Goal: Information Seeking & Learning: Compare options

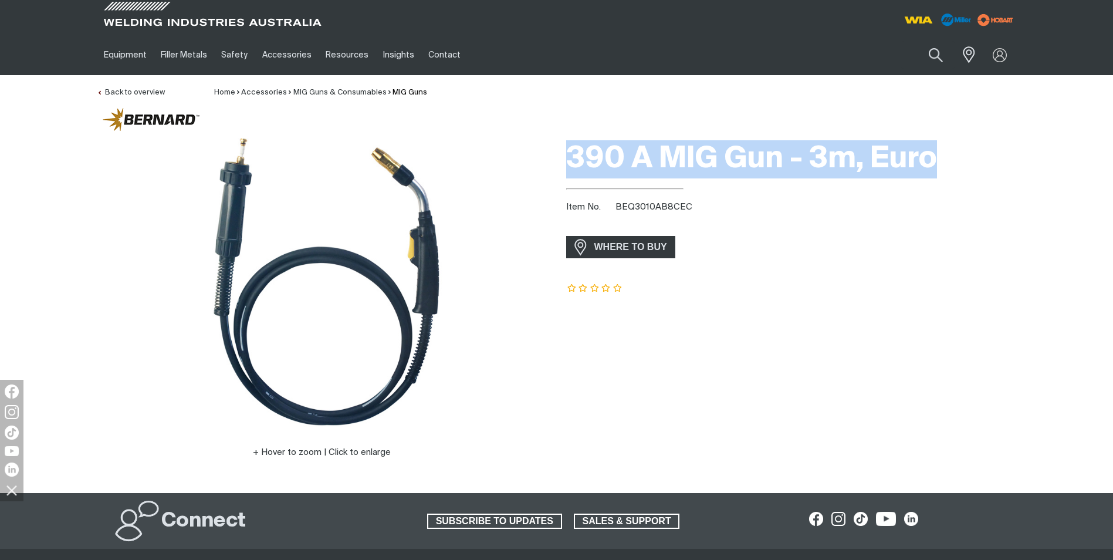
drag, startPoint x: 964, startPoint y: 164, endPoint x: 572, endPoint y: 164, distance: 391.2
click at [572, 164] on h1 "390 A MIG Gun - 3m, Euro" at bounding box center [791, 159] width 450 height 38
copy h1 "390 A MIG Gun - 3m, Euro"
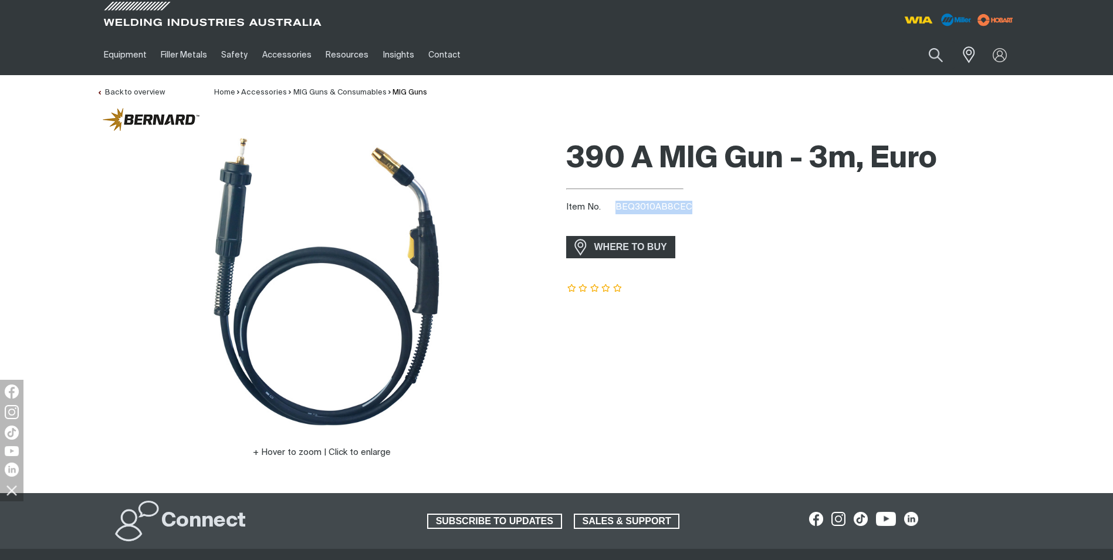
drag, startPoint x: 689, startPoint y: 203, endPoint x: 617, endPoint y: 202, distance: 71.6
click at [617, 202] on div "Item No. BEQ3010AB8CEC" at bounding box center [791, 207] width 450 height 13
copy span "BEQ3010AB8CEC"
click at [406, 95] on link "MIG Guns" at bounding box center [409, 93] width 35 height 8
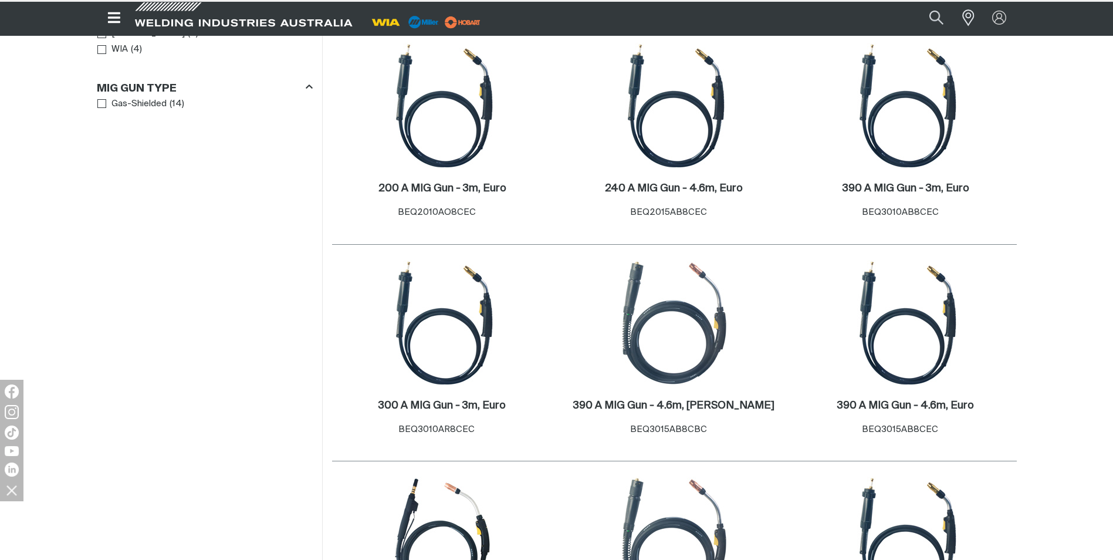
scroll to position [411, 0]
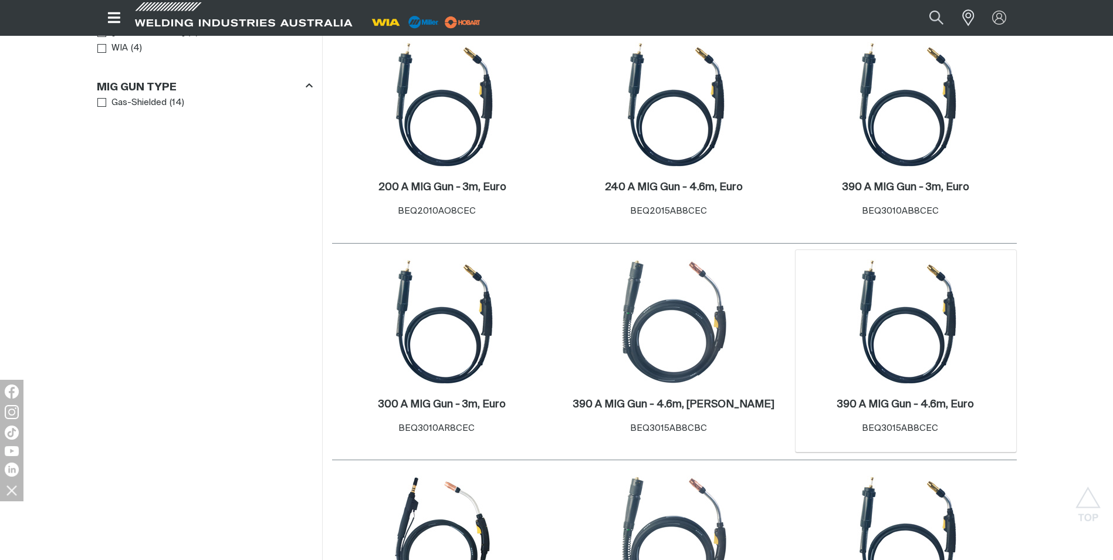
click at [920, 423] on span "BEQ3015AB8CEC" at bounding box center [900, 427] width 76 height 9
click at [915, 395] on div "390 A MIG Gun - 4.6m, Euro . Item No. BEQ3015AB8CEC" at bounding box center [905, 418] width 209 height 51
click at [916, 402] on h2 "390 A MIG Gun - 4.6m, Euro ." at bounding box center [905, 404] width 137 height 11
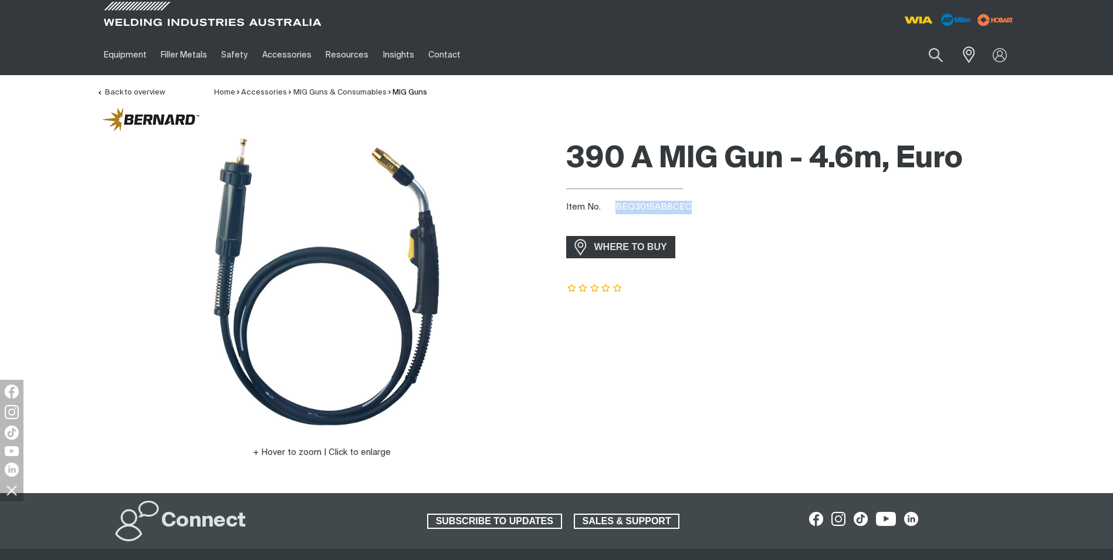
drag, startPoint x: 690, startPoint y: 207, endPoint x: 619, endPoint y: 207, distance: 70.4
click at [619, 207] on div "Item No. BEQ3015AB8CEC" at bounding box center [791, 207] width 450 height 13
drag, startPoint x: 624, startPoint y: 208, endPoint x: 735, endPoint y: 199, distance: 111.8
click at [782, 190] on div "390 A MIG Gun - 4.6m, Euro Item No. BEQ3015AB8CEC incl. gst WHERE TO BUY" at bounding box center [791, 313] width 450 height 358
click at [618, 205] on span "BEQ3015AB8CEC" at bounding box center [653, 206] width 76 height 9
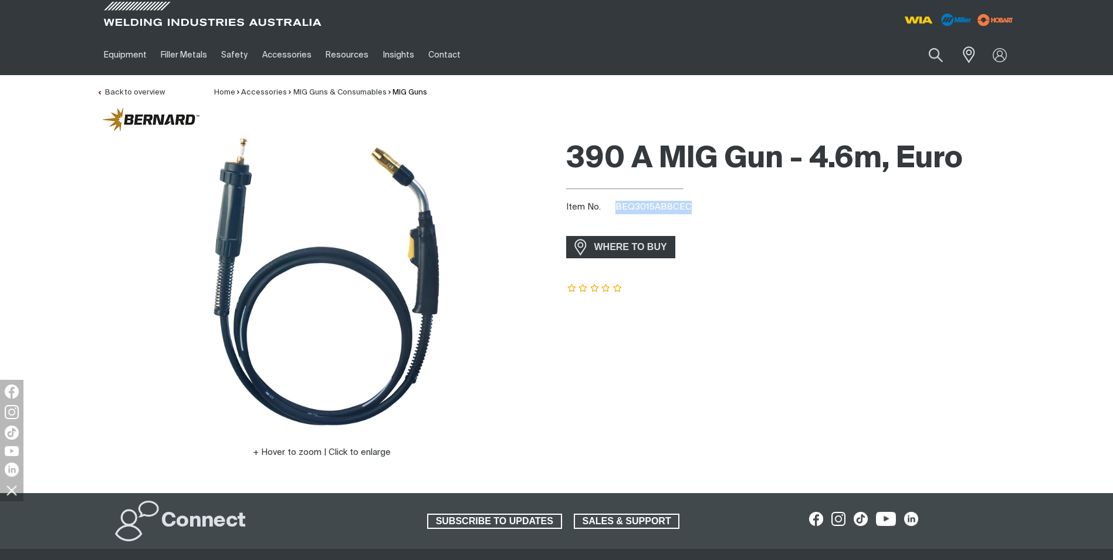
drag, startPoint x: 618, startPoint y: 205, endPoint x: 686, endPoint y: 203, distance: 68.7
click at [686, 203] on span "BEQ3015AB8CEC" at bounding box center [653, 206] width 76 height 9
drag, startPoint x: 686, startPoint y: 203, endPoint x: 673, endPoint y: 213, distance: 16.3
copy span "BEQ3015AB8CEC"
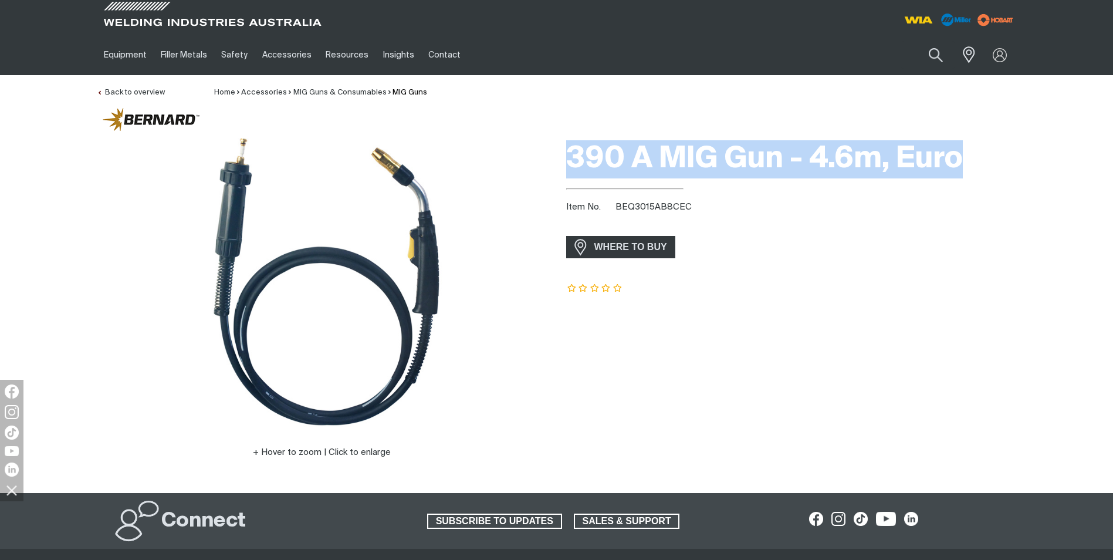
drag, startPoint x: 988, startPoint y: 151, endPoint x: 570, endPoint y: 145, distance: 418.2
click at [570, 145] on h1 "390 A MIG Gun - 4.6m, Euro" at bounding box center [791, 159] width 450 height 38
copy h1 "390 A MIG Gun - 4.6m, Euro"
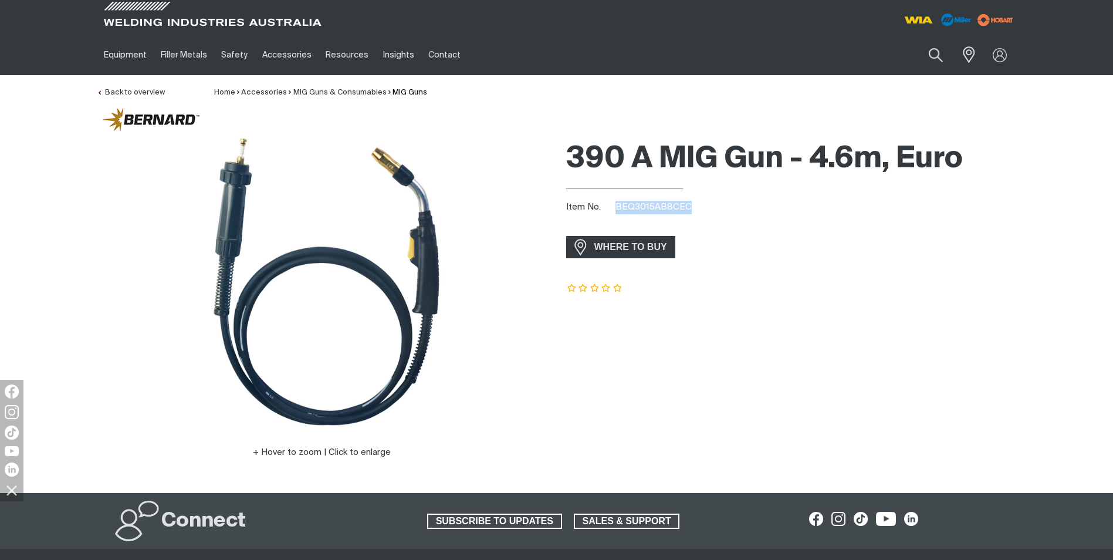
drag, startPoint x: 710, startPoint y: 213, endPoint x: 618, endPoint y: 204, distance: 93.1
click at [618, 204] on div "Item No. BEQ3015AB8CEC" at bounding box center [791, 207] width 450 height 13
copy span "BEQ3015AB8CEC"
drag, startPoint x: 687, startPoint y: 206, endPoint x: 615, endPoint y: 208, distance: 72.7
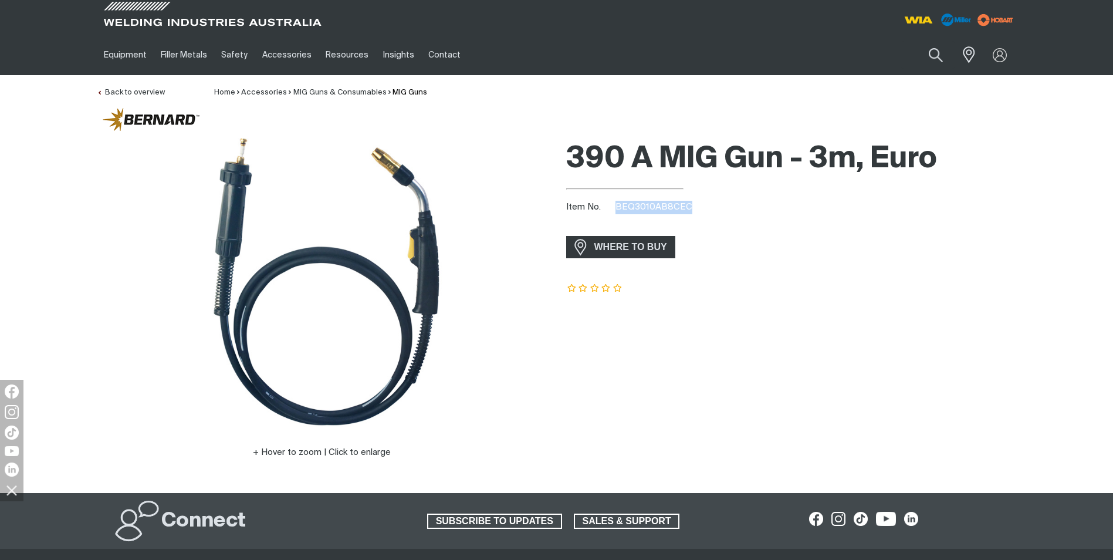
click at [615, 208] on div "Item No. BEQ3010AB8CEC" at bounding box center [791, 207] width 450 height 13
copy span "BEQ3010AB8CEC"
click at [961, 267] on div "390 A MIG Gun - 3m, Euro Item No. BEQ3010AB8CEC incl. gst WHERE TO BUY" at bounding box center [791, 313] width 450 height 358
